Goal: Task Accomplishment & Management: Manage account settings

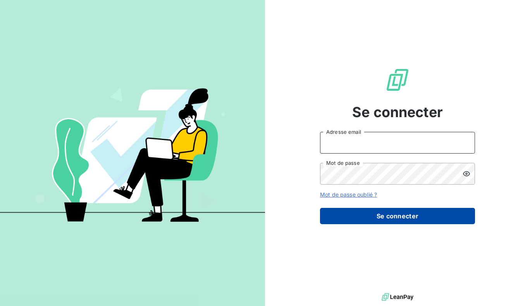
type input "[PERSON_NAME][EMAIL_ADDRESS][DOMAIN_NAME]"
click at [375, 217] on button "Se connecter" at bounding box center [397, 216] width 155 height 16
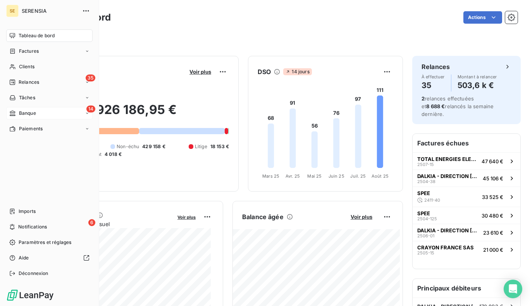
click at [35, 111] on span "Banque" at bounding box center [27, 113] width 17 height 7
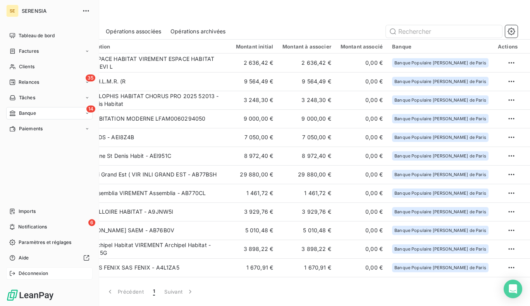
click at [21, 273] on span "Déconnexion" at bounding box center [34, 273] width 30 height 7
